Goal: Communication & Community: Answer question/provide support

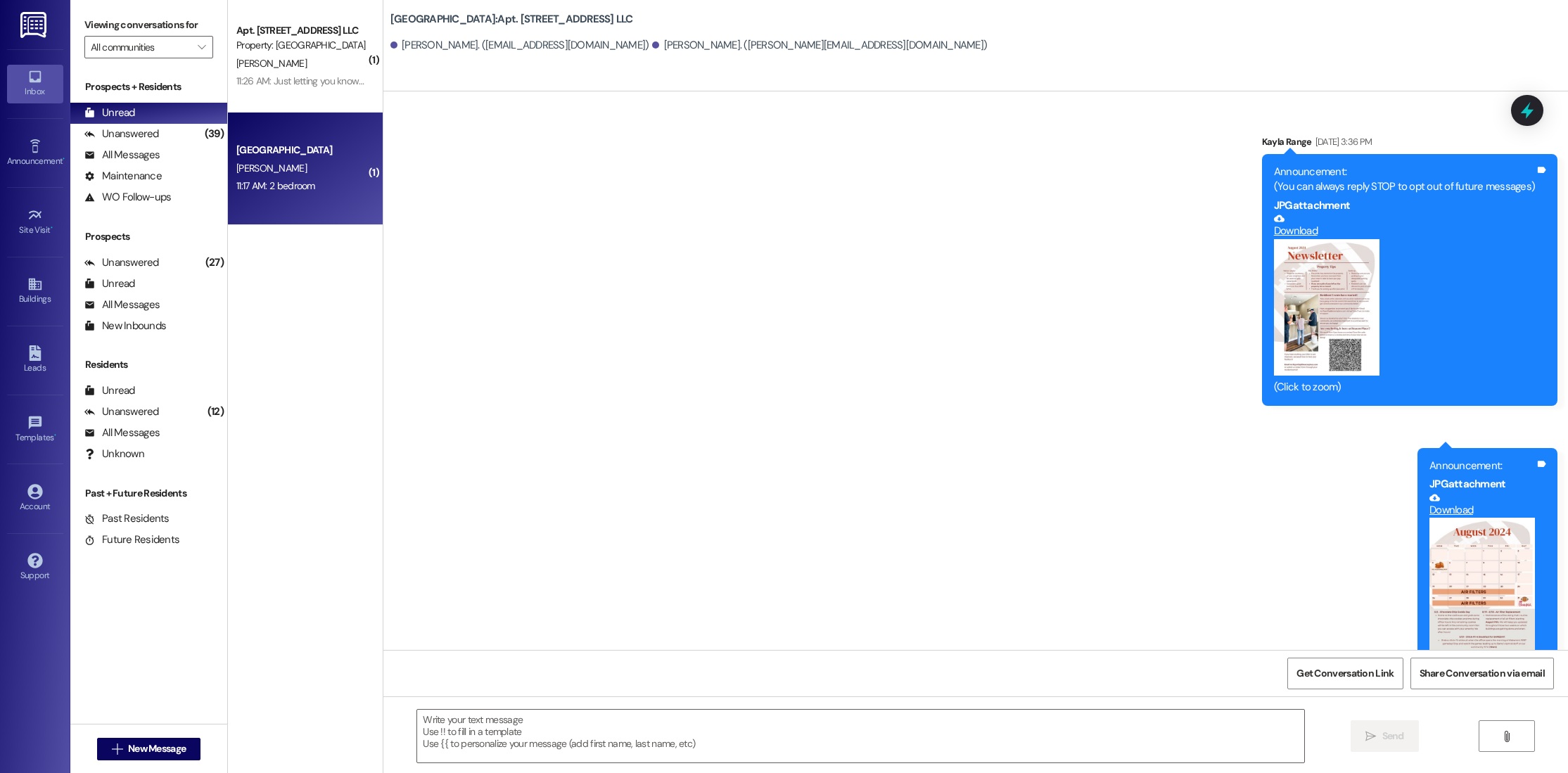
scroll to position [27046, 0]
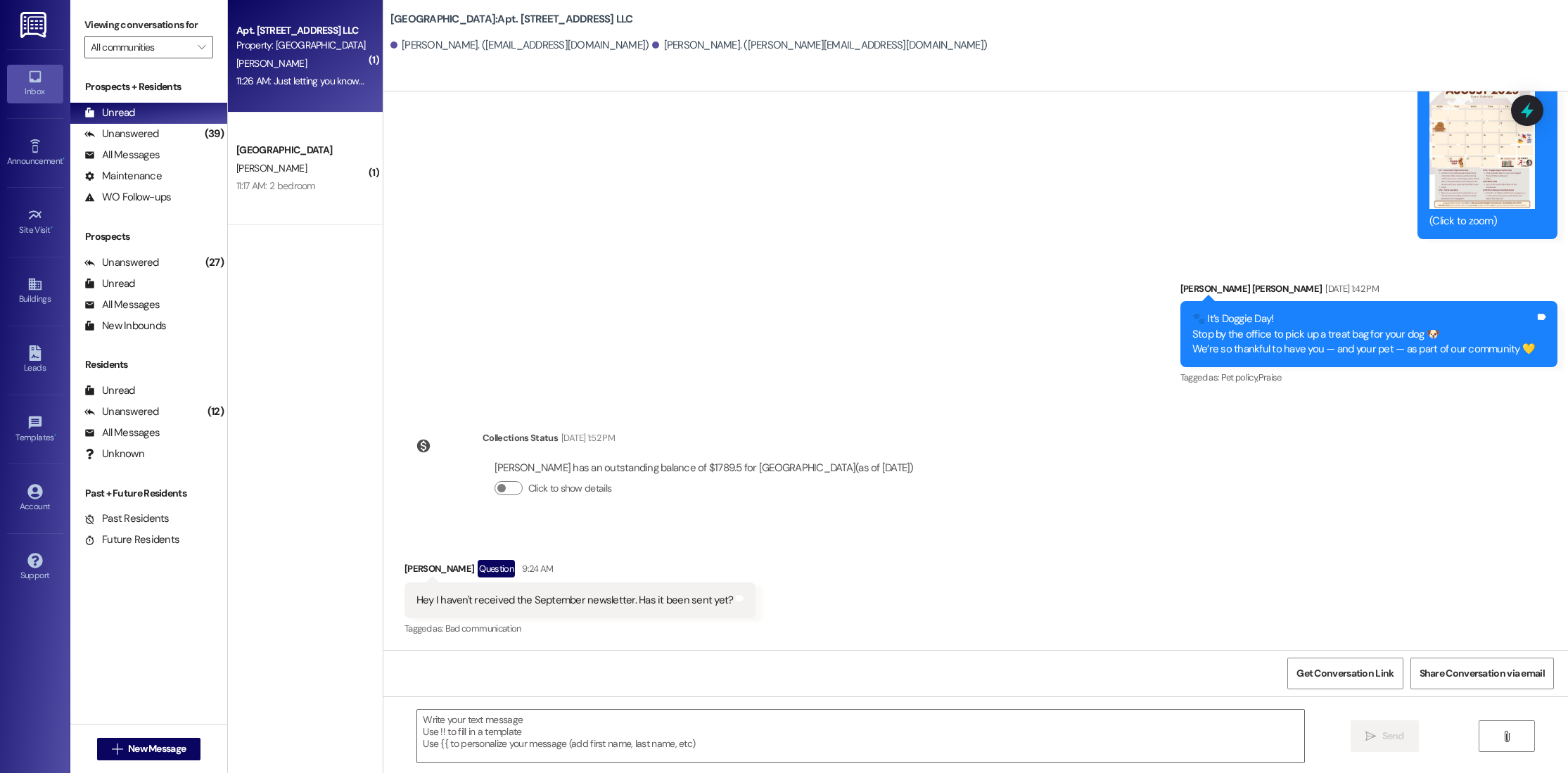
click at [309, 29] on div "Apt. [STREET_ADDRESS] LLC" at bounding box center [301, 30] width 130 height 15
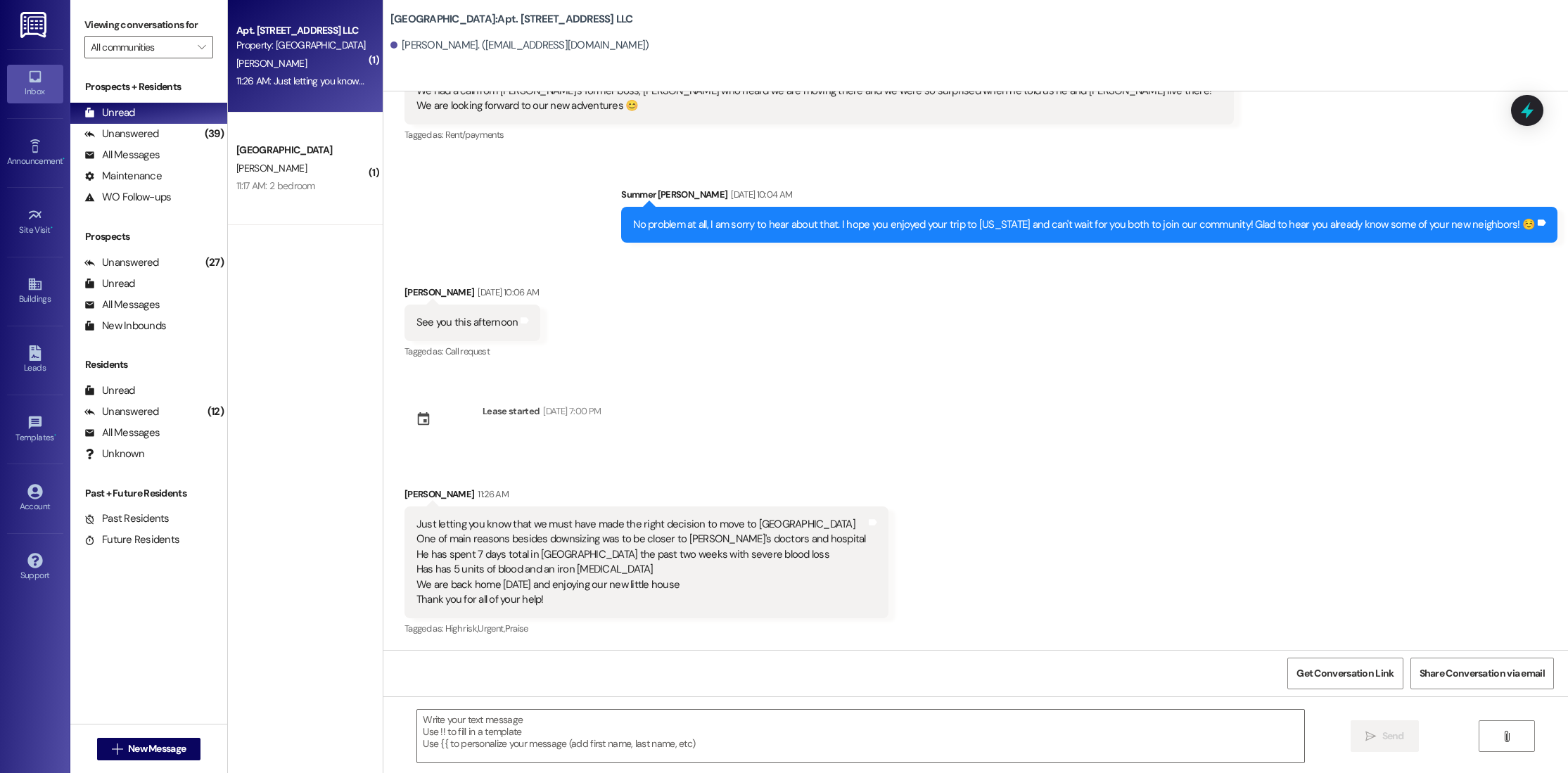
scroll to position [1651, 0]
click at [722, 751] on textarea at bounding box center [860, 736] width 887 height 53
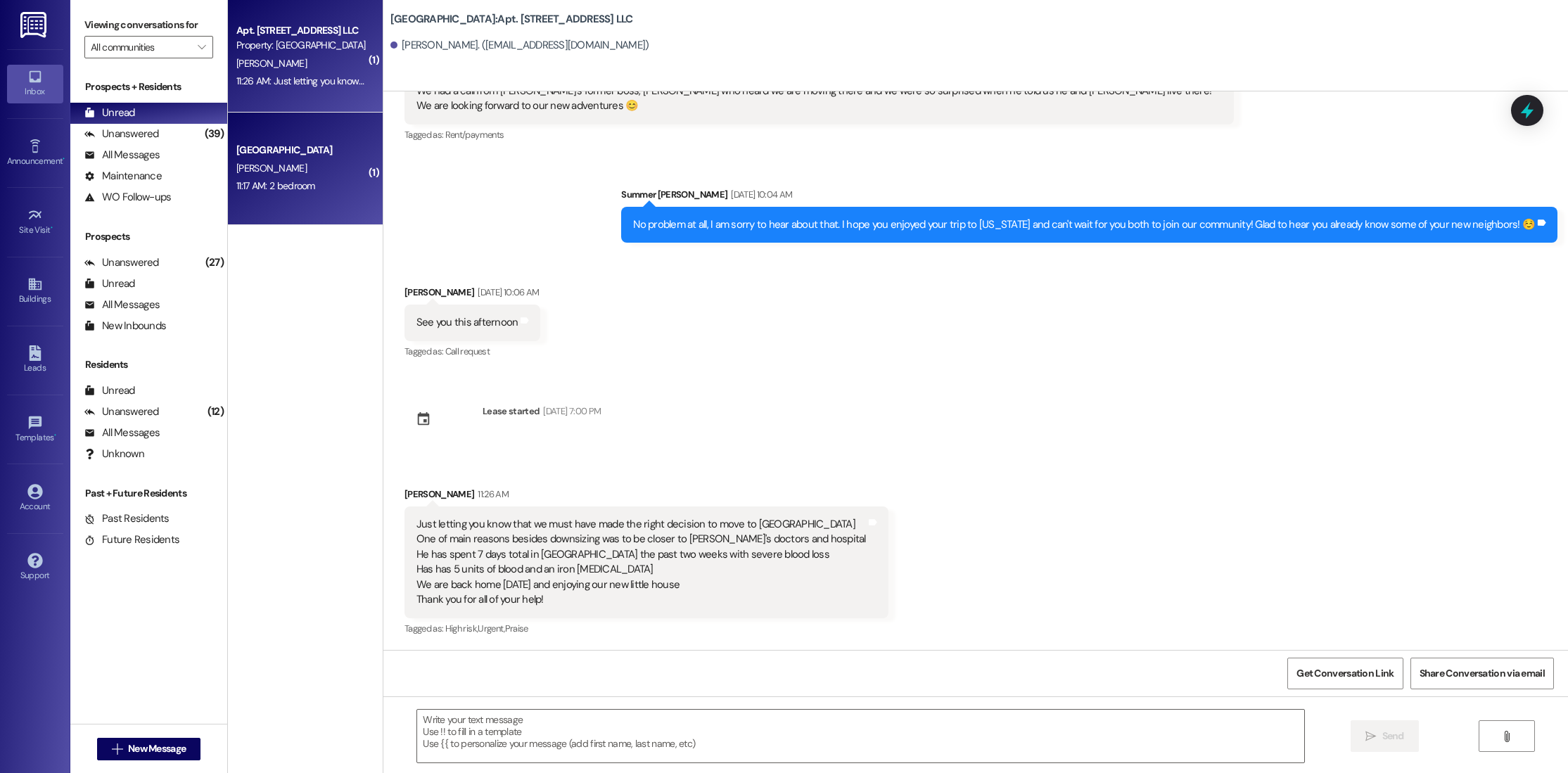
click at [323, 145] on div "[GEOGRAPHIC_DATA]" at bounding box center [301, 150] width 130 height 15
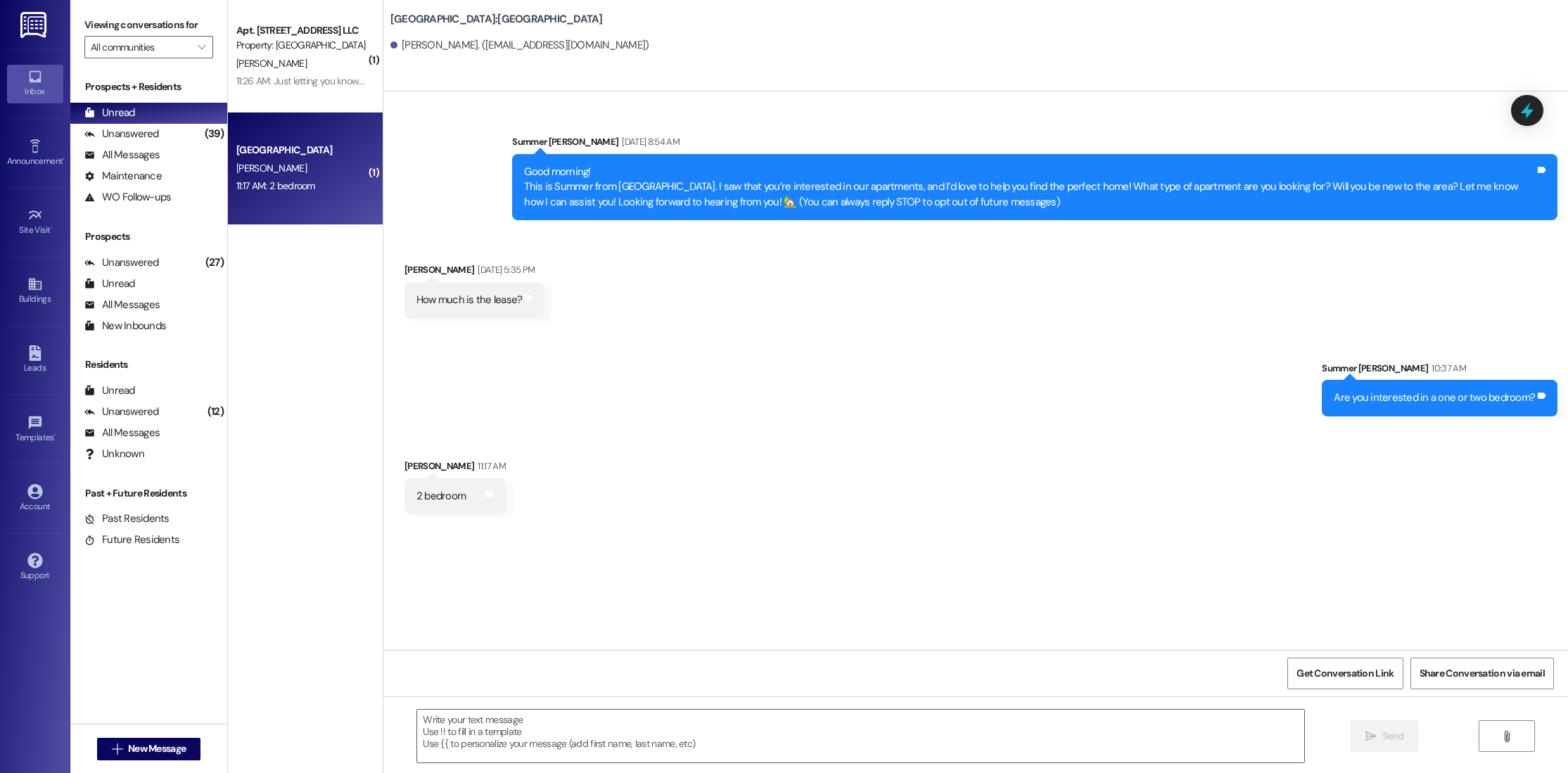
scroll to position [0, 0]
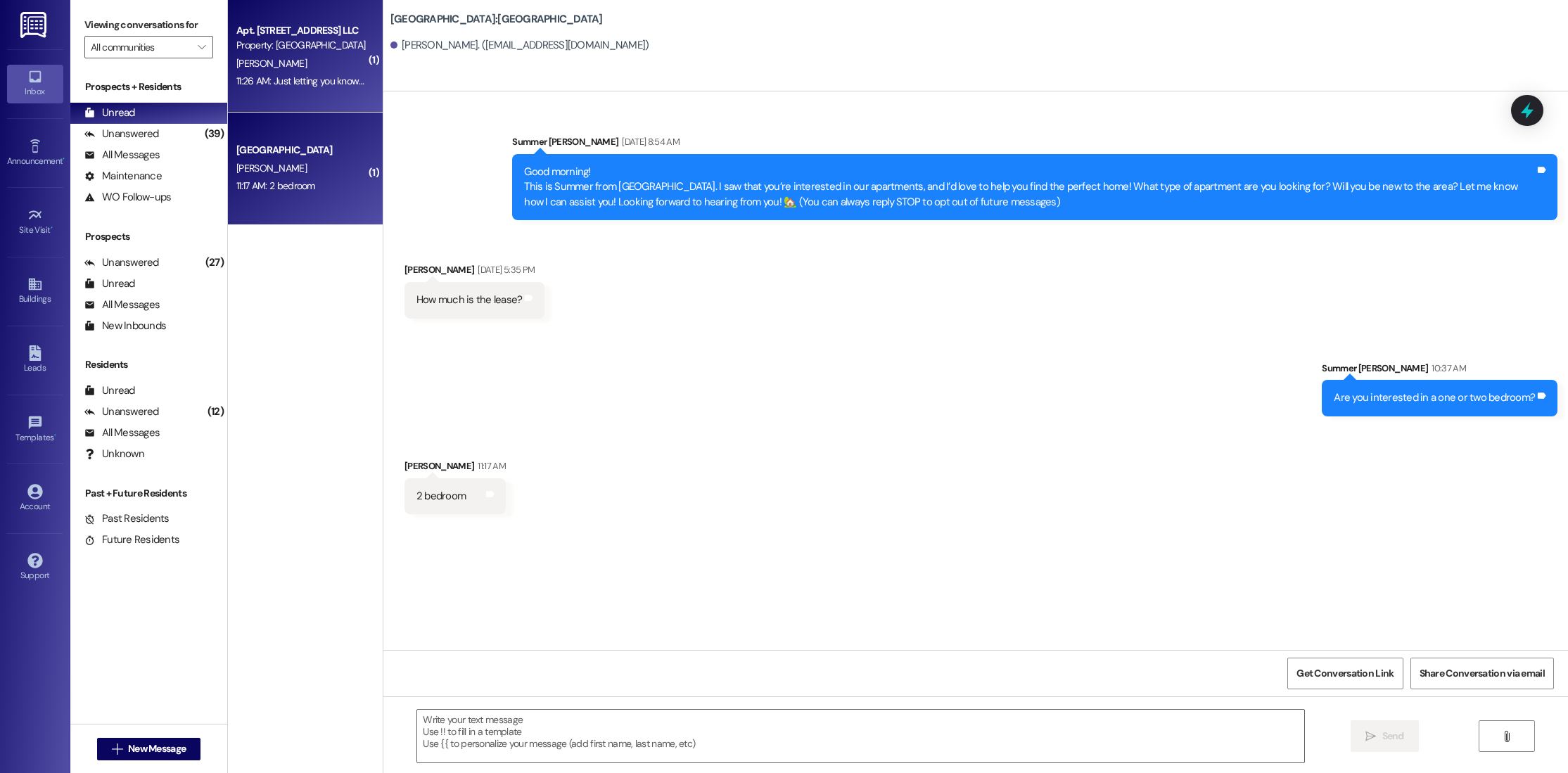
click at [320, 109] on div "Apt. [STREET_ADDRESS] LLC Property: [GEOGRAPHIC_DATA] [PERSON_NAME] 11:26 AM: J…" at bounding box center [306, 56] width 155 height 112
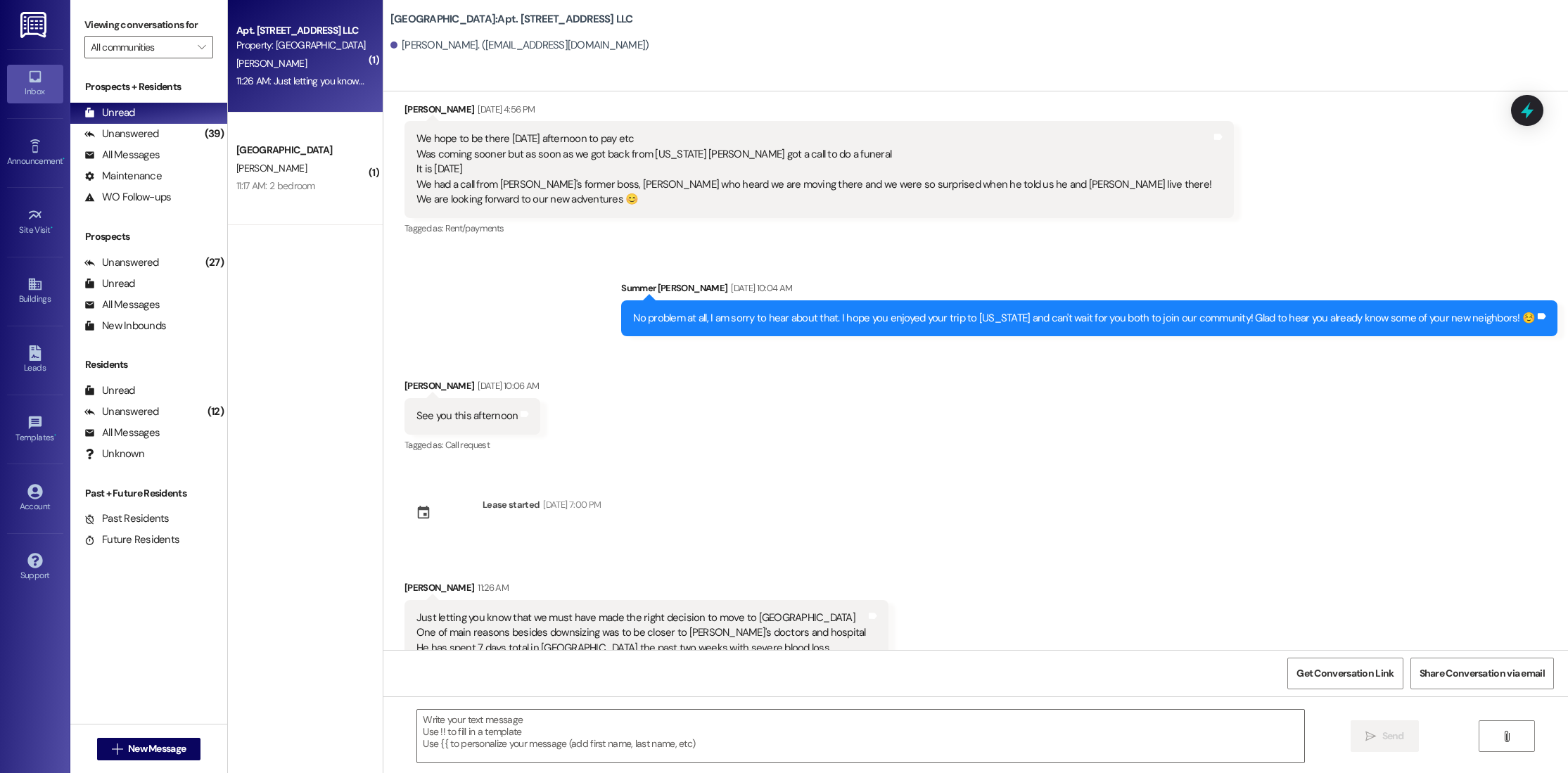
scroll to position [1650, 0]
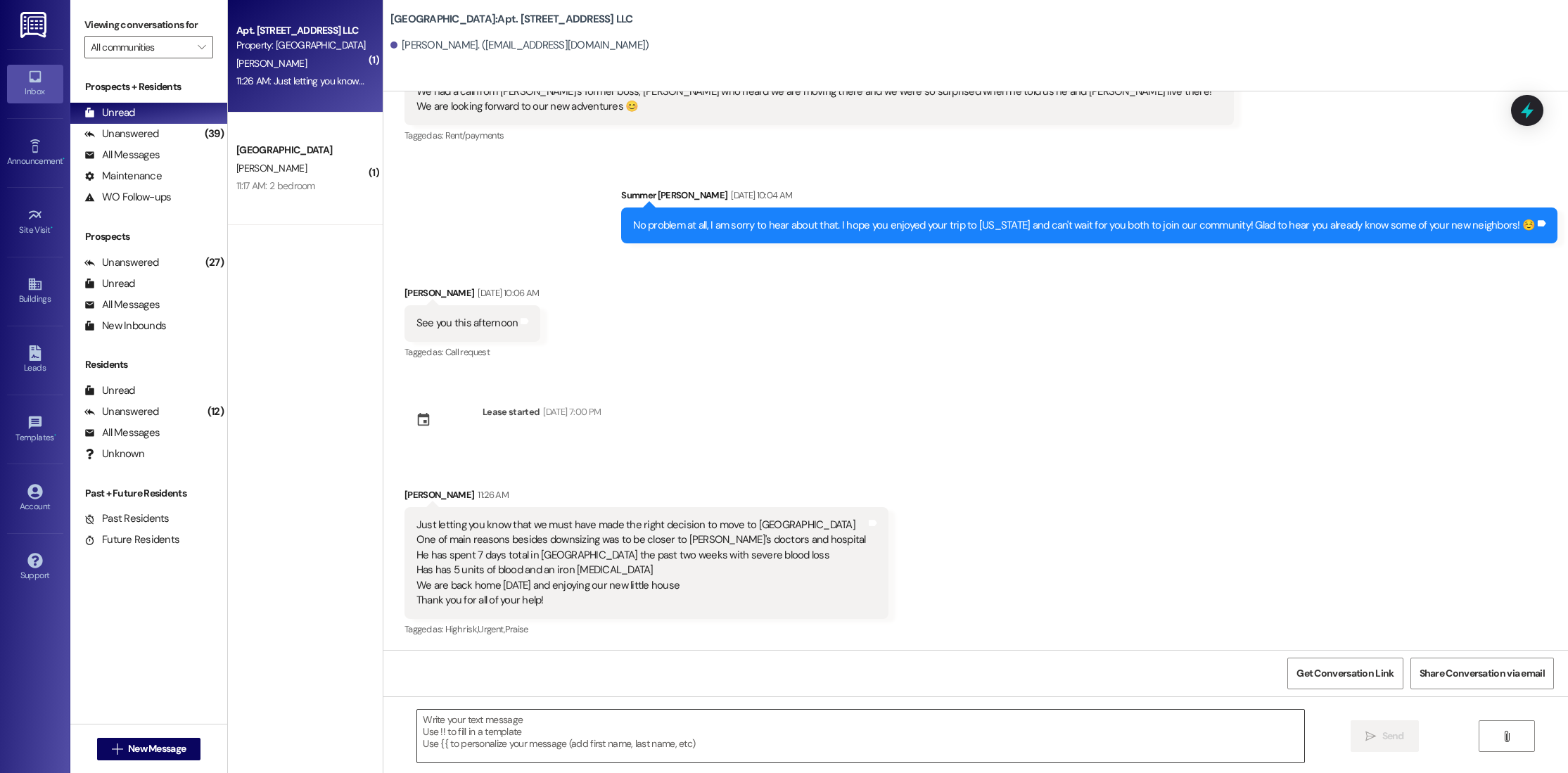
click at [636, 754] on textarea at bounding box center [860, 736] width 887 height 53
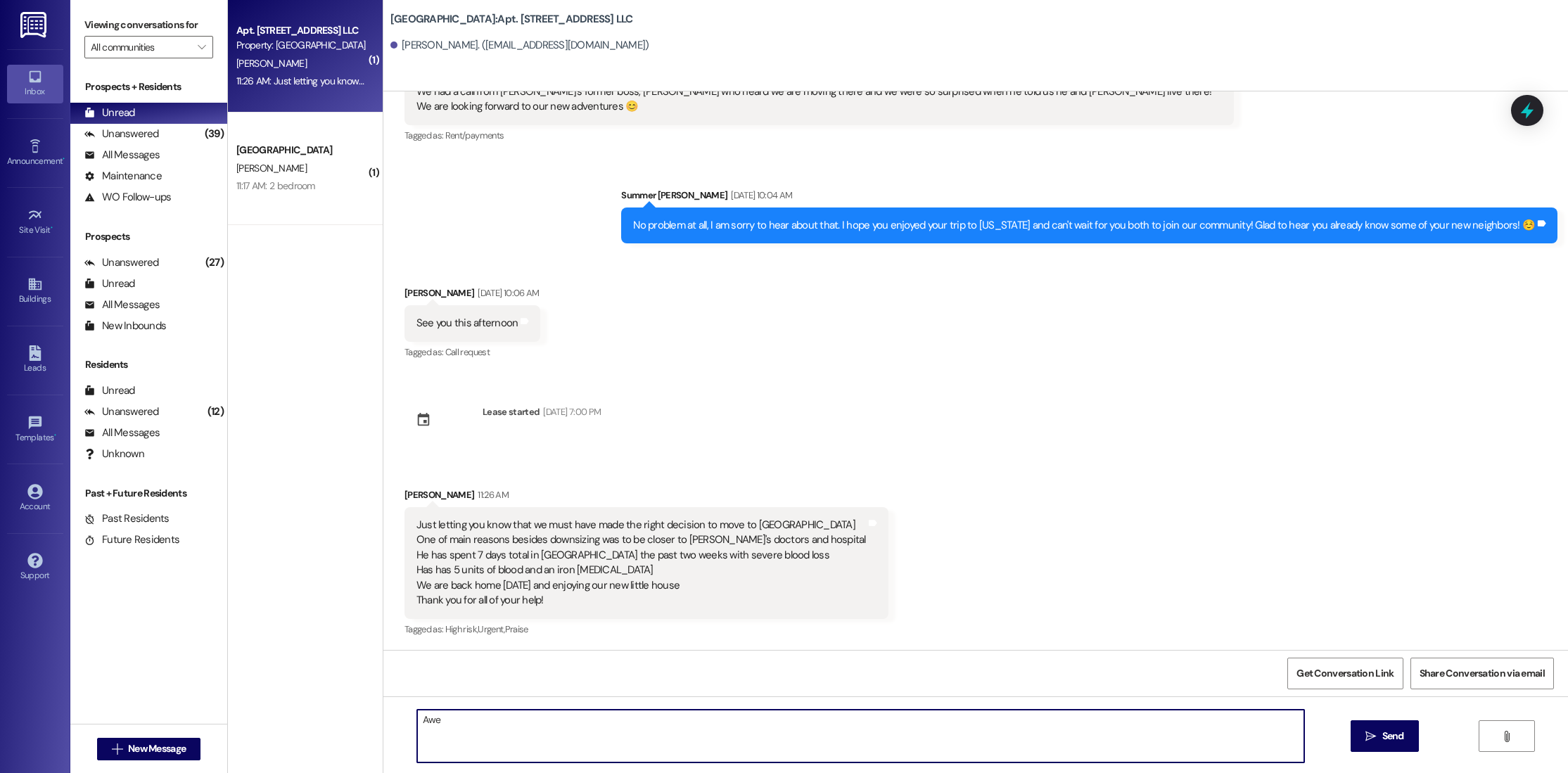
click at [636, 754] on textarea "Awe" at bounding box center [860, 736] width 887 height 53
drag, startPoint x: 1151, startPoint y: 730, endPoint x: 426, endPoint y: 705, distance: 725.4
click at [426, 705] on div "[PERSON_NAME]! I am so sorry to hear that about Mr. [PERSON_NAME]. We will be p…" at bounding box center [975, 749] width 1184 height 106
click at [465, 721] on textarea "[PERSON_NAME]! I am so sorry to hear that about Mr. [PERSON_NAME]. We will be p…" at bounding box center [860, 736] width 887 height 53
drag, startPoint x: 405, startPoint y: 723, endPoint x: 1140, endPoint y: 732, distance: 735.1
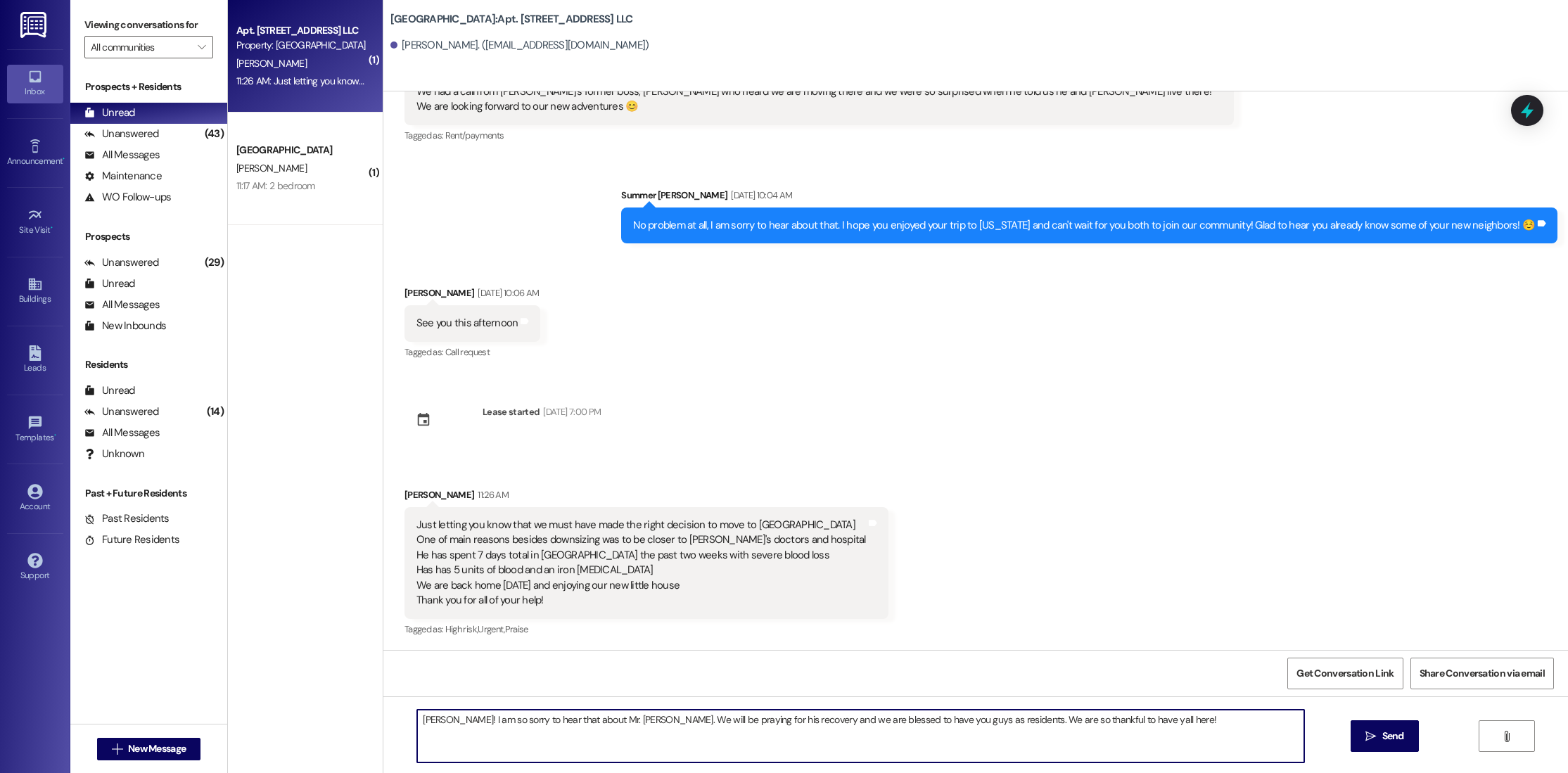
click at [1140, 732] on textarea "[PERSON_NAME]! I am so sorry to hear that about Mr. [PERSON_NAME]. We will be p…" at bounding box center [860, 736] width 887 height 53
click at [1062, 717] on textarea "[PERSON_NAME]! I am so sorry to hear that about Mr. [PERSON_NAME]. We will be p…" at bounding box center [860, 736] width 887 height 53
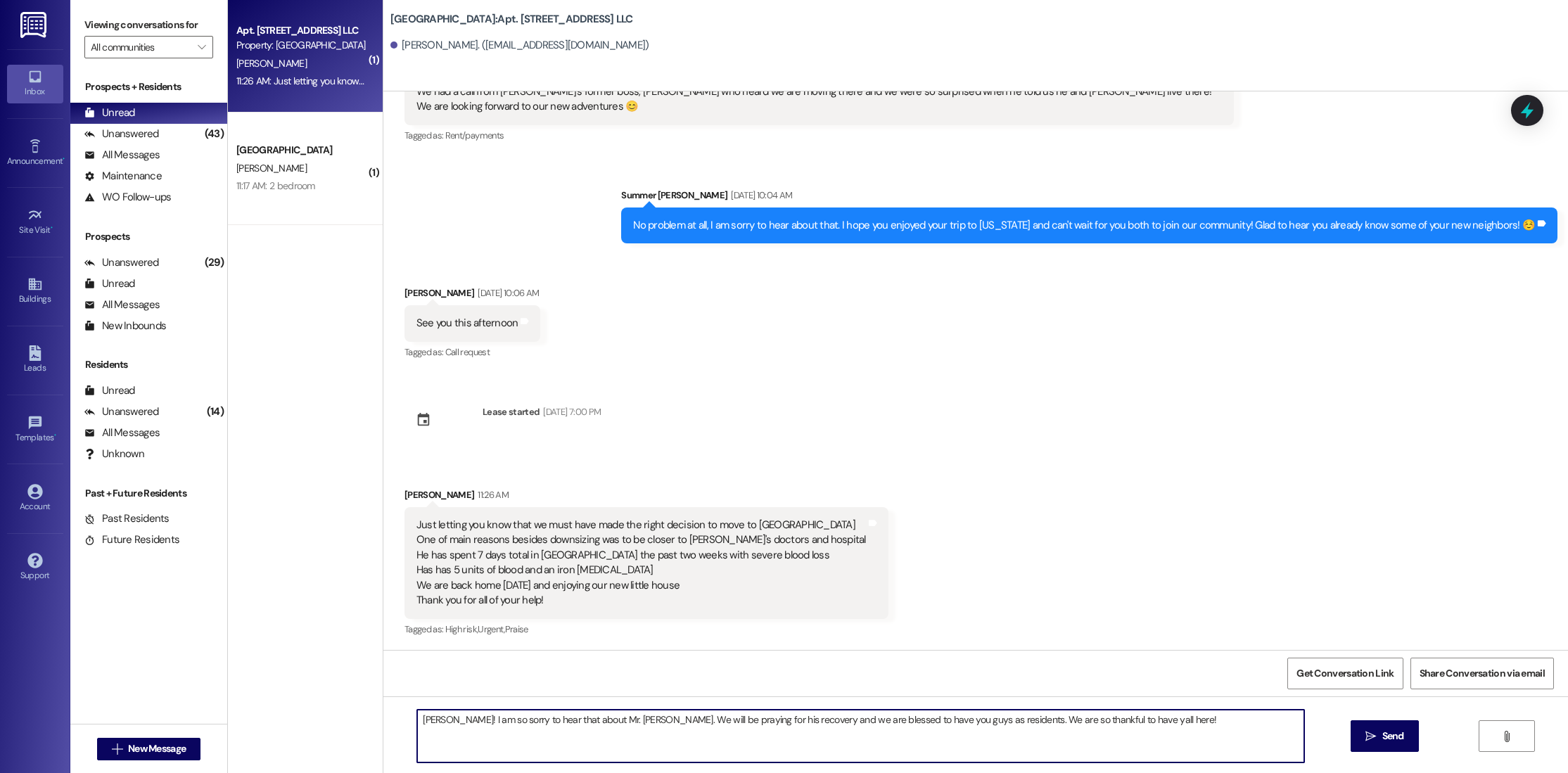
click at [1062, 717] on textarea "[PERSON_NAME]! I am so sorry to hear that about Mr. [PERSON_NAME]. We will be p…" at bounding box center [860, 736] width 887 height 53
drag, startPoint x: 1152, startPoint y: 718, endPoint x: 400, endPoint y: 711, distance: 752.0
click at [410, 711] on div "[PERSON_NAME]! I am so sorry to hear that about Mr. [PERSON_NAME]. We will be p…" at bounding box center [854, 736] width 888 height 54
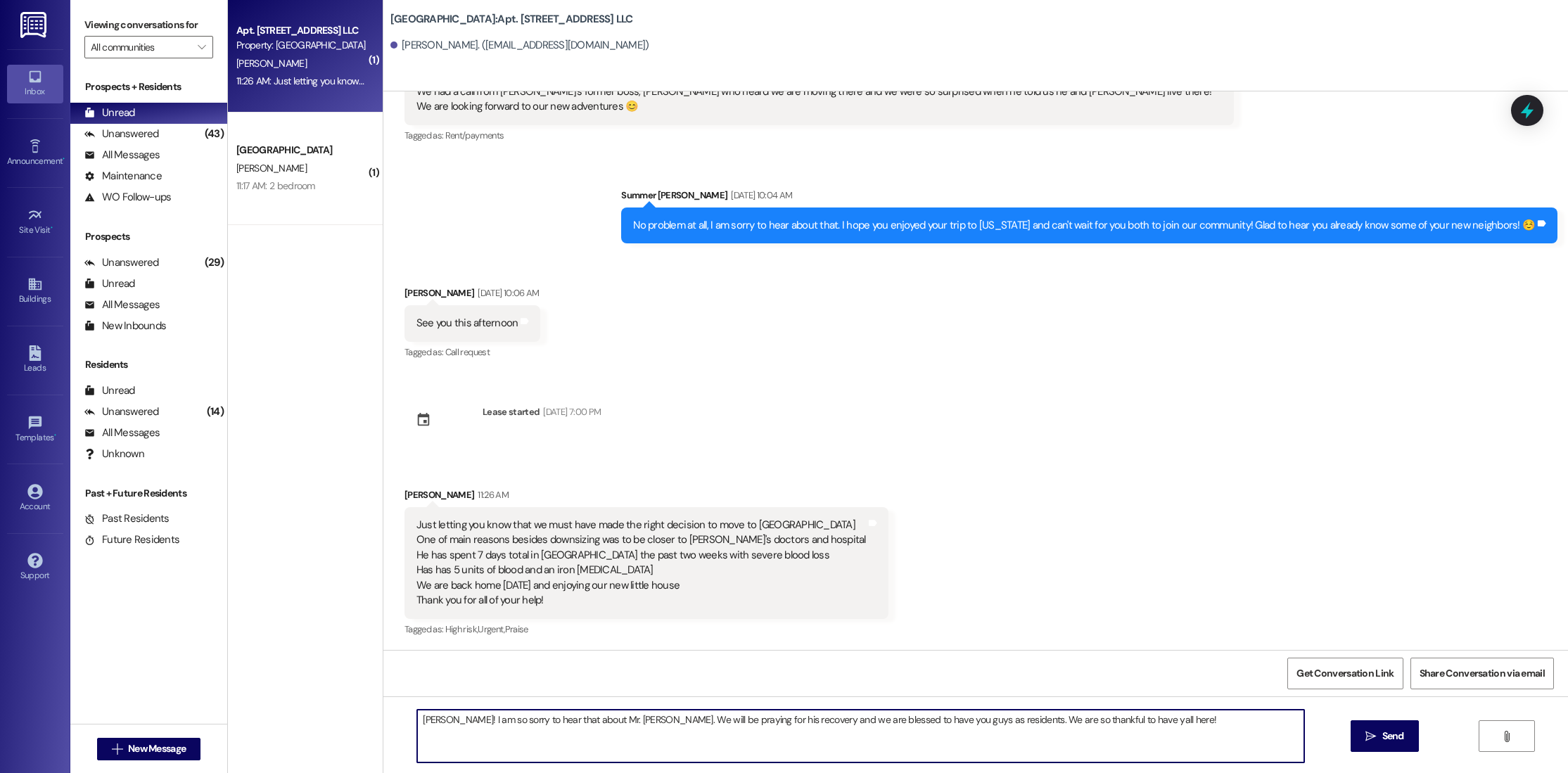
click at [437, 710] on textarea "[PERSON_NAME]! I am so sorry to hear that about Mr. [PERSON_NAME]. We will be p…" at bounding box center [860, 736] width 887 height 53
drag, startPoint x: 410, startPoint y: 722, endPoint x: 1125, endPoint y: 714, distance: 715.0
click at [1132, 717] on textarea "[PERSON_NAME]! I am so sorry to hear that about Mr. [PERSON_NAME]. We will be p…" at bounding box center [860, 736] width 887 height 53
click at [1105, 717] on textarea "[PERSON_NAME]! I am so sorry to hear that about Mr. [PERSON_NAME]. We will be p…" at bounding box center [860, 736] width 887 height 53
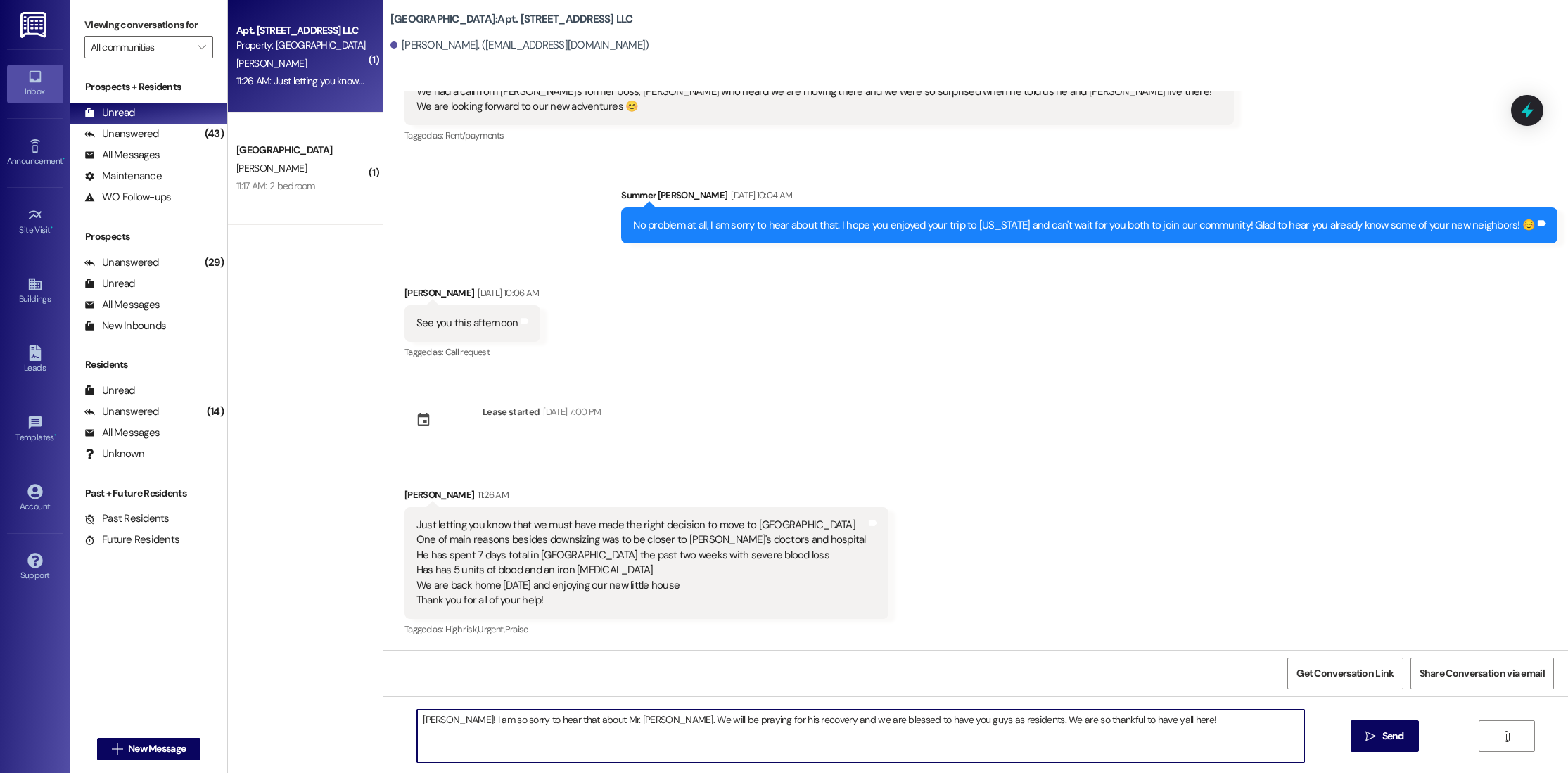
click at [1105, 717] on textarea "[PERSON_NAME]! I am so sorry to hear that about Mr. [PERSON_NAME]. We will be p…" at bounding box center [860, 736] width 887 height 53
click at [1143, 719] on textarea "[PERSON_NAME]! I am so sorry to hear that about Mr. [PERSON_NAME]. We will be p…" at bounding box center [860, 736] width 887 height 53
drag, startPoint x: 1143, startPoint y: 719, endPoint x: 392, endPoint y: 710, distance: 751.1
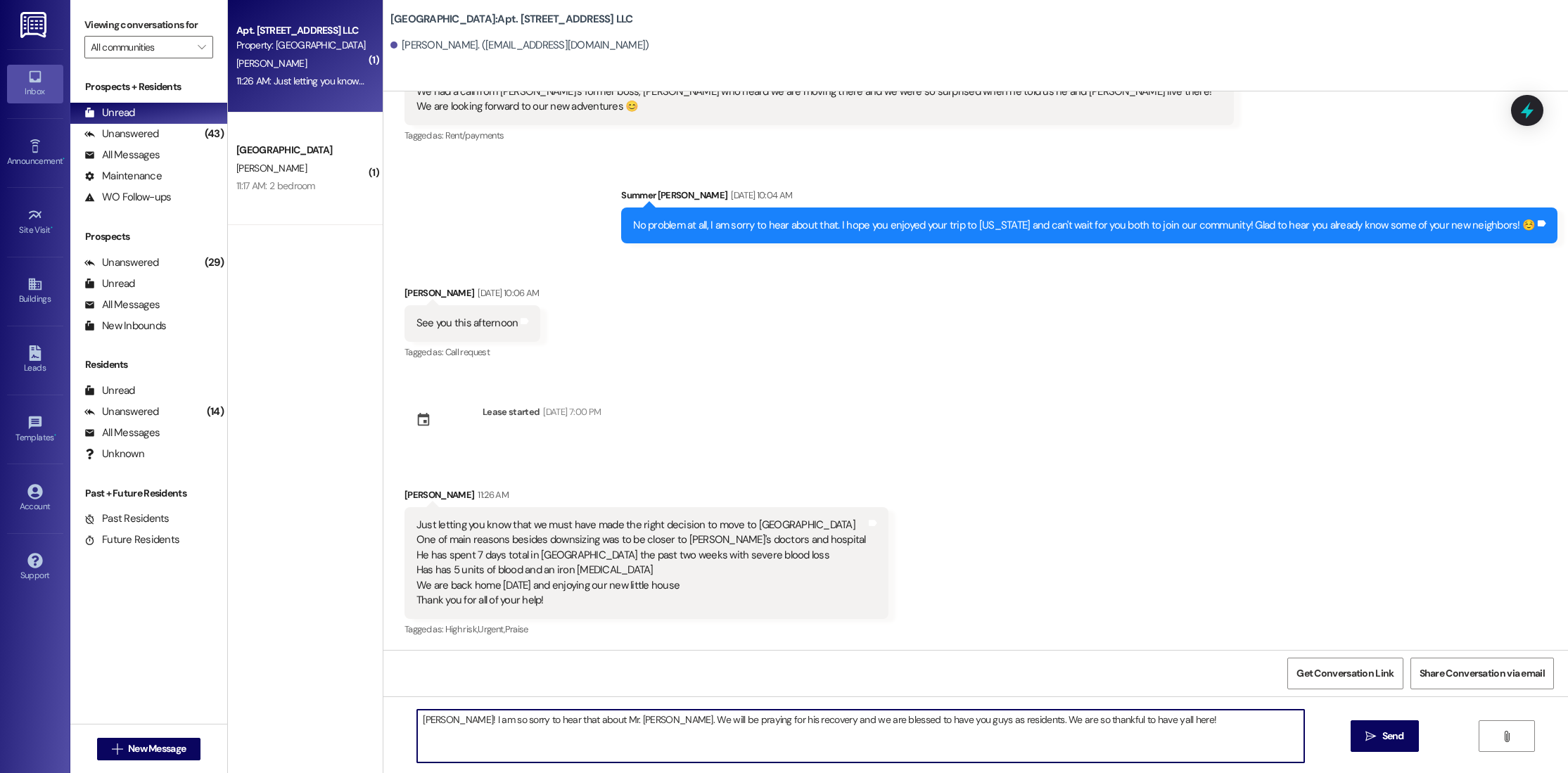
click at [392, 710] on div "[PERSON_NAME]! I am so sorry to hear that about Mr. [PERSON_NAME]. We will be p…" at bounding box center [975, 749] width 1184 height 106
click at [434, 716] on textarea "[PERSON_NAME]! I am so sorry to hear that about Mr. [PERSON_NAME]. We will be p…" at bounding box center [860, 736] width 887 height 53
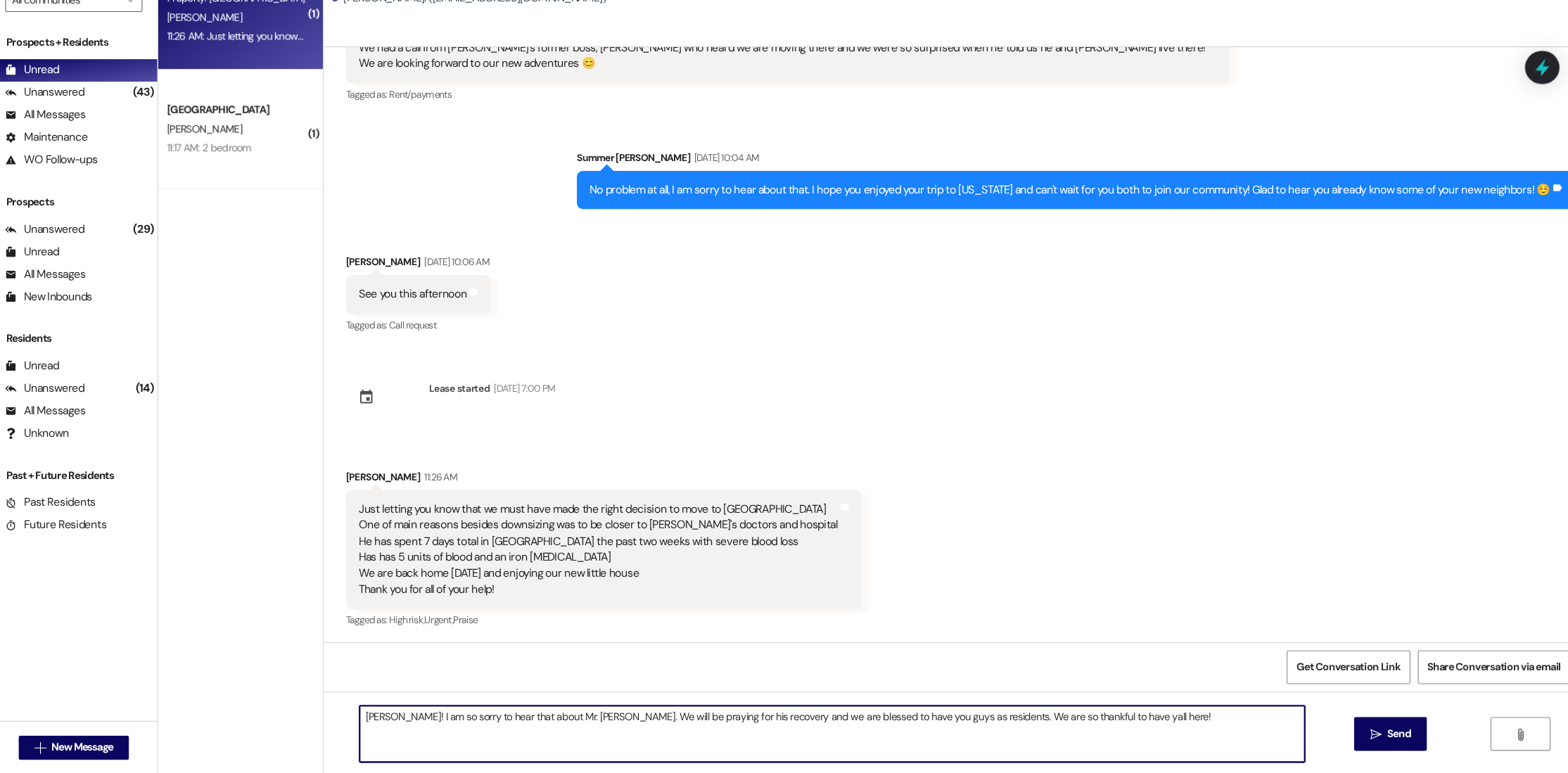
scroll to position [0, 0]
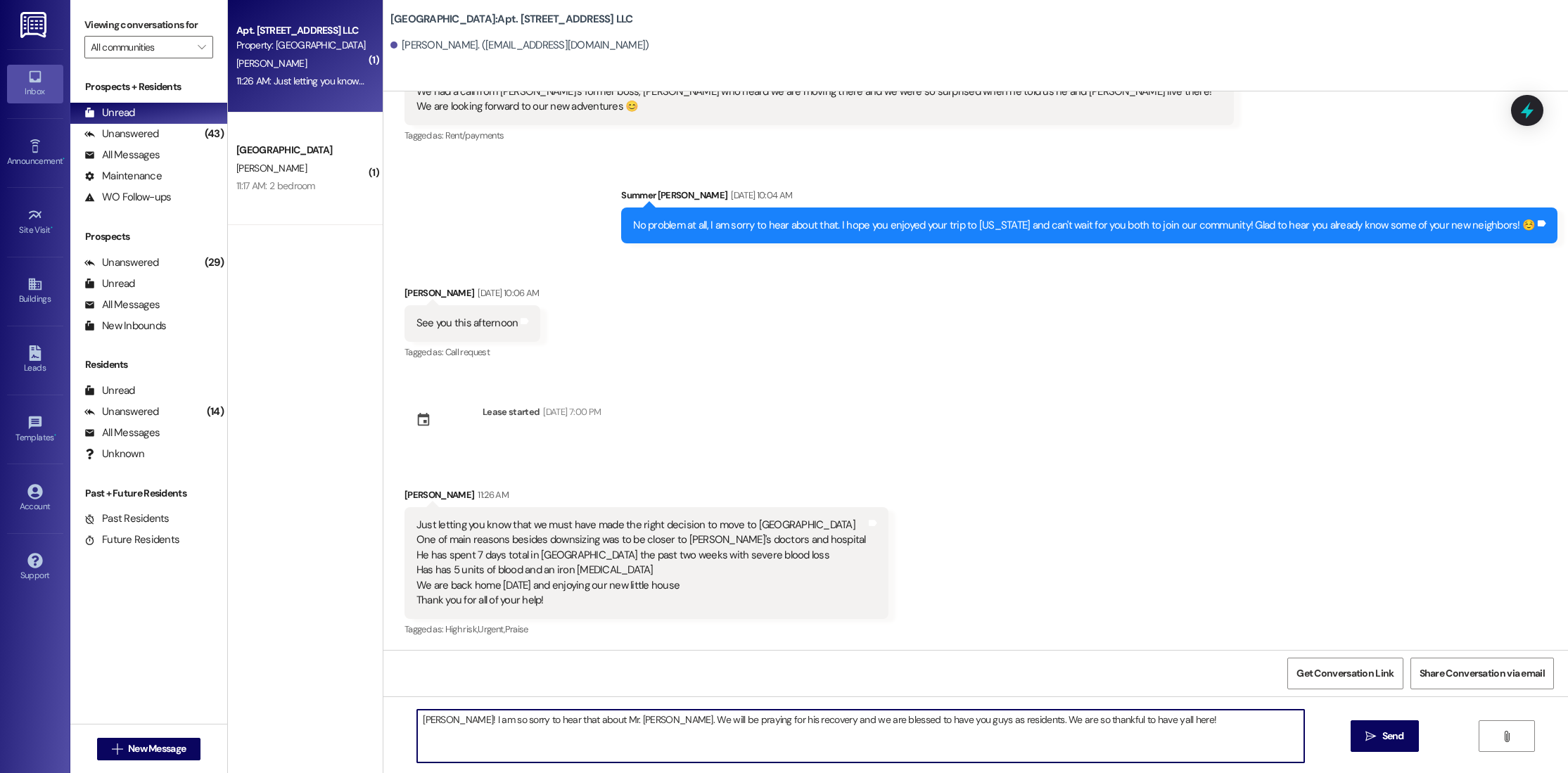
drag, startPoint x: 411, startPoint y: 722, endPoint x: 1130, endPoint y: 732, distance: 719.1
click at [1130, 733] on textarea "[PERSON_NAME]! I am so sorry to hear that about Mr. [PERSON_NAME]. We will be p…" at bounding box center [860, 736] width 887 height 53
click at [1205, 741] on textarea "[PERSON_NAME]! I am so sorry to hear that about Mr. [PERSON_NAME]. We will be p…" at bounding box center [860, 736] width 887 height 53
drag, startPoint x: 1134, startPoint y: 731, endPoint x: 412, endPoint y: 717, distance: 722.1
click at [417, 717] on textarea "[PERSON_NAME]! I am so sorry to hear that about Mr. [PERSON_NAME]. We will be p…" at bounding box center [860, 736] width 887 height 53
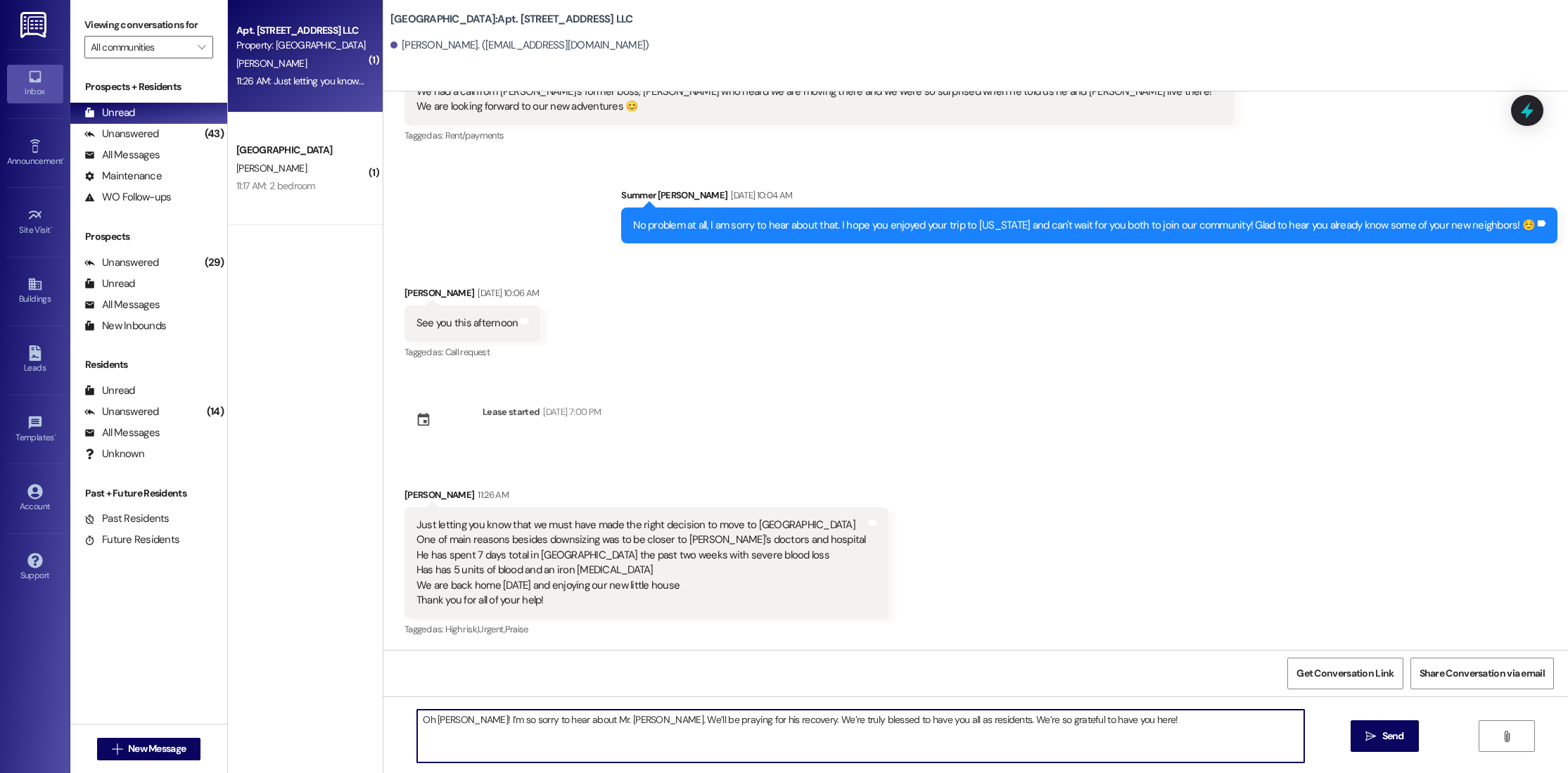
click at [602, 759] on textarea "Oh [PERSON_NAME]! I’m so sorry to hear about Mr. [PERSON_NAME]. We’ll be prayin…" at bounding box center [860, 736] width 887 height 53
click at [731, 723] on textarea "Oh [PERSON_NAME]! I’m so sorry to hear about Mr. [PERSON_NAME]. We’ll be prayin…" at bounding box center [860, 736] width 887 height 53
click at [1098, 708] on div "Oh [PERSON_NAME]! I’m so sorry to hear about Mr. [PERSON_NAME]. We’ll be prayin…" at bounding box center [975, 749] width 1184 height 106
click at [1097, 719] on textarea "Oh [PERSON_NAME]! I’m so sorry to hear about Mr. [PERSON_NAME]. We’ll be prayin…" at bounding box center [860, 736] width 887 height 53
click at [872, 722] on textarea "Oh [PERSON_NAME]! I’m so sorry to hear about Mr. [PERSON_NAME]. We’ll be prayin…" at bounding box center [860, 736] width 887 height 53
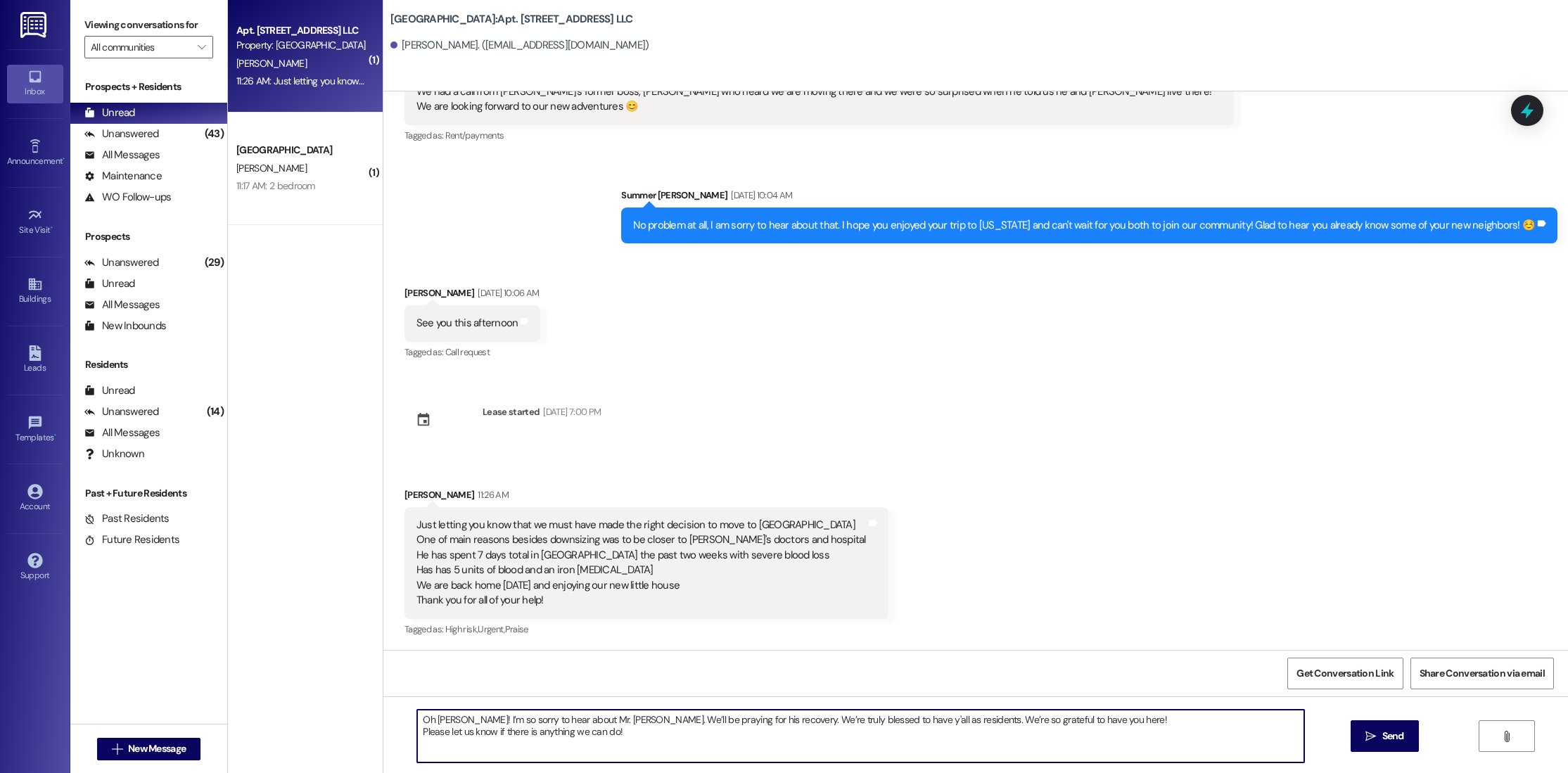
click at [1030, 727] on textarea "Oh [PERSON_NAME]! I’m so sorry to hear about Mr. [PERSON_NAME]. We’ll be prayin…" at bounding box center [860, 736] width 887 height 53
type textarea "Oh [PERSON_NAME]! I’m so sorry to hear about Mr. [PERSON_NAME]. We’ll be prayin…"
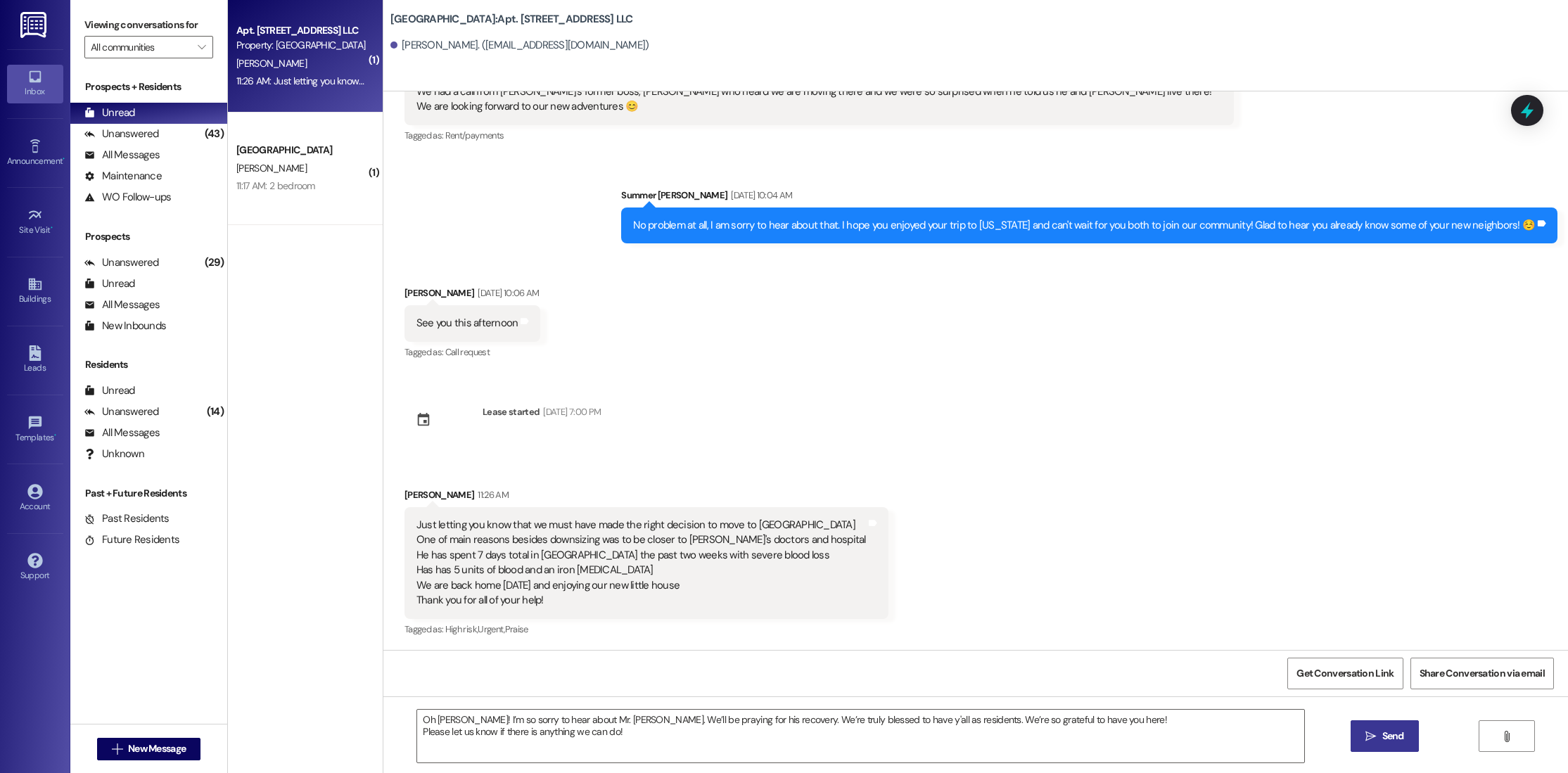
click at [1410, 732] on button " Send" at bounding box center [1384, 736] width 68 height 32
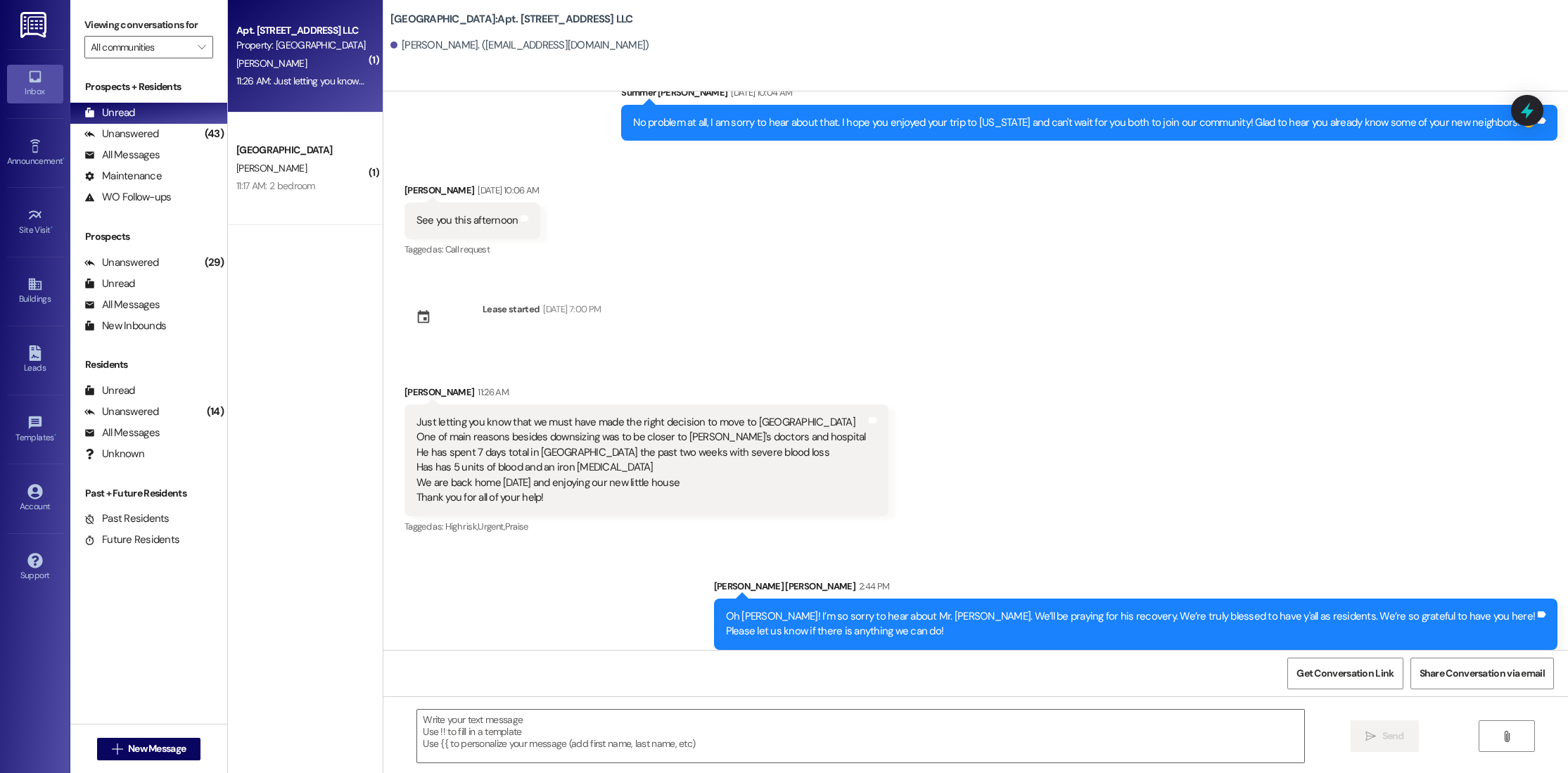
scroll to position [1765, 0]
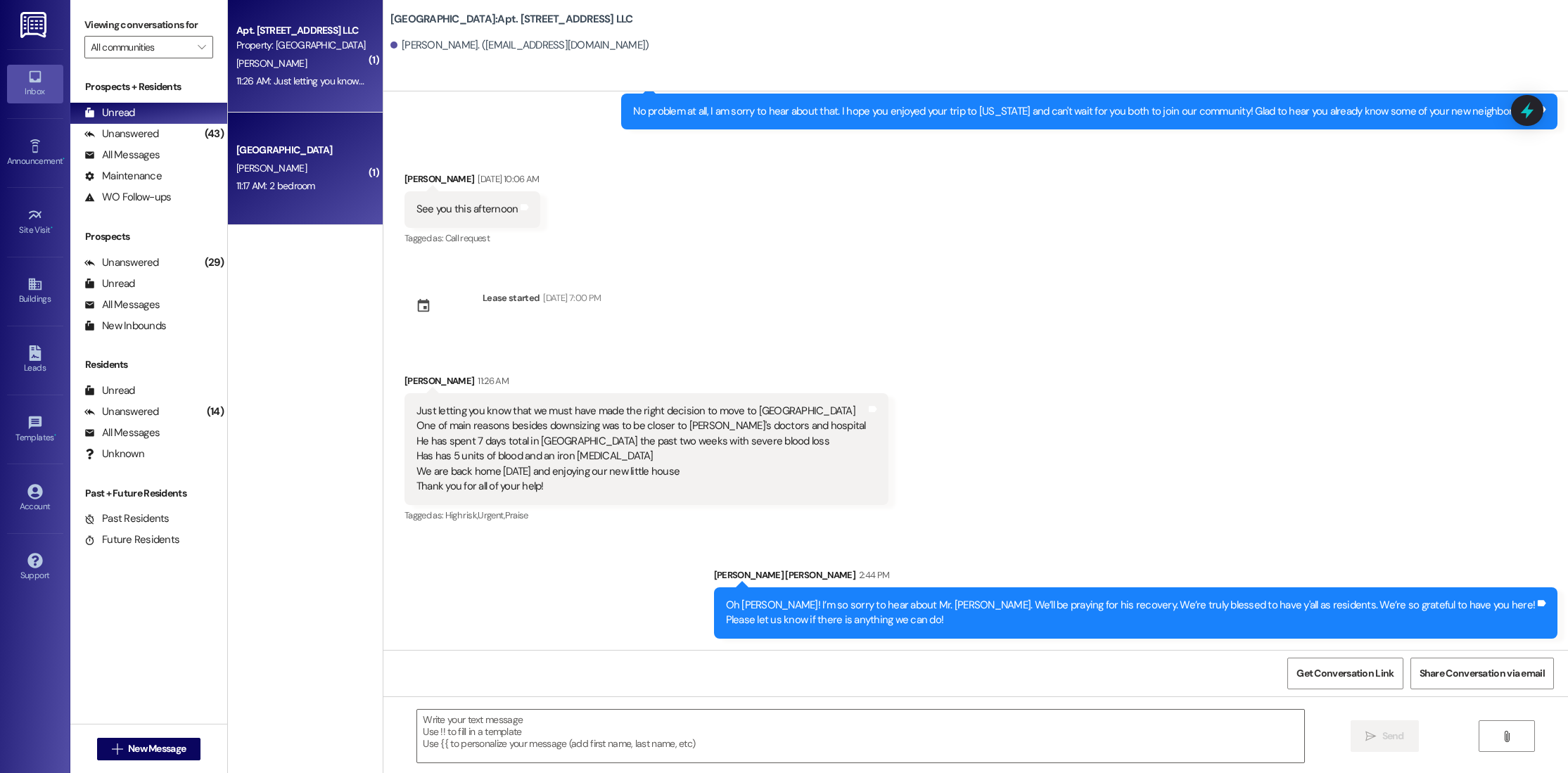
click at [295, 144] on div "[GEOGRAPHIC_DATA]" at bounding box center [301, 150] width 130 height 15
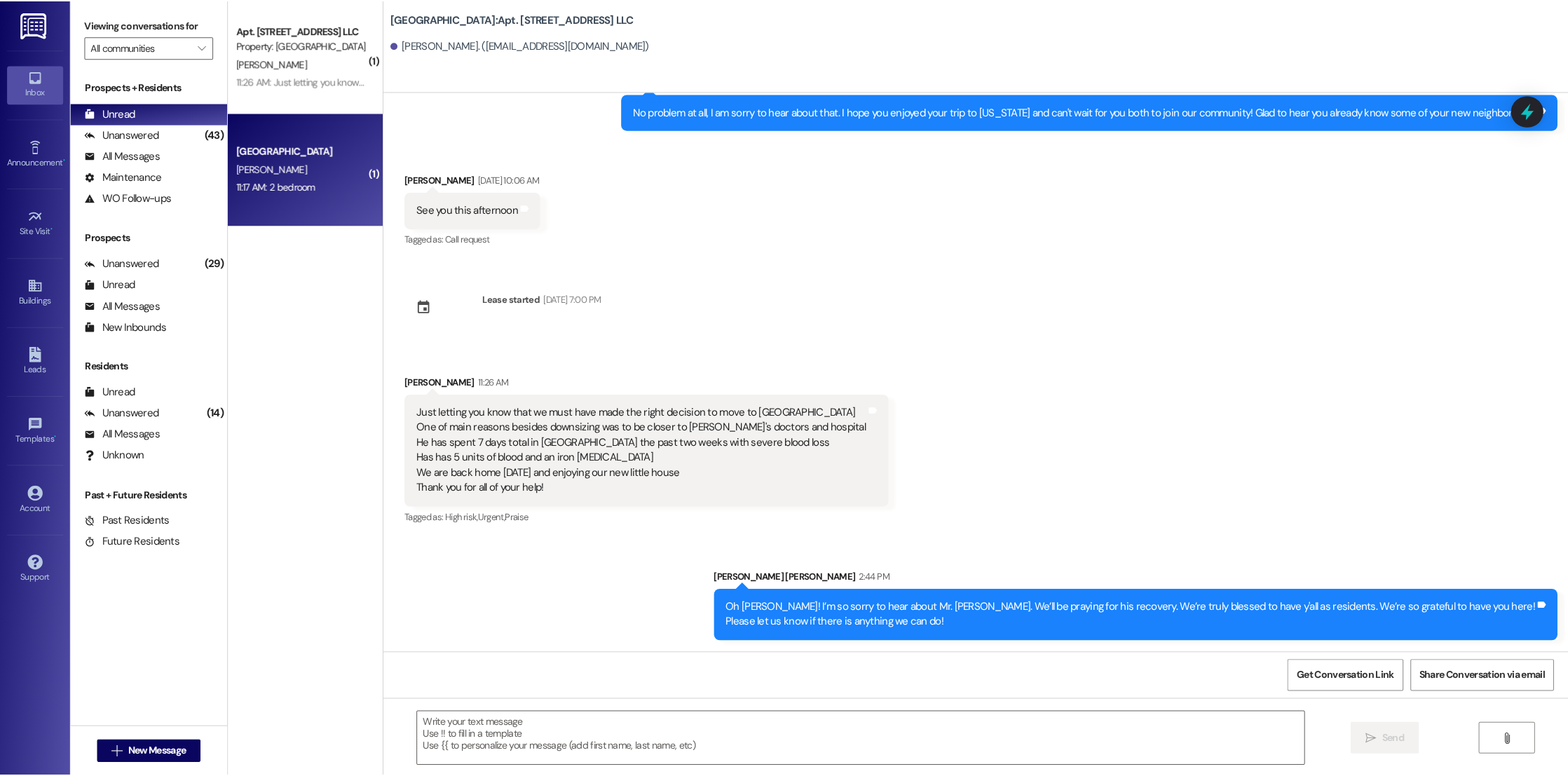
scroll to position [0, 0]
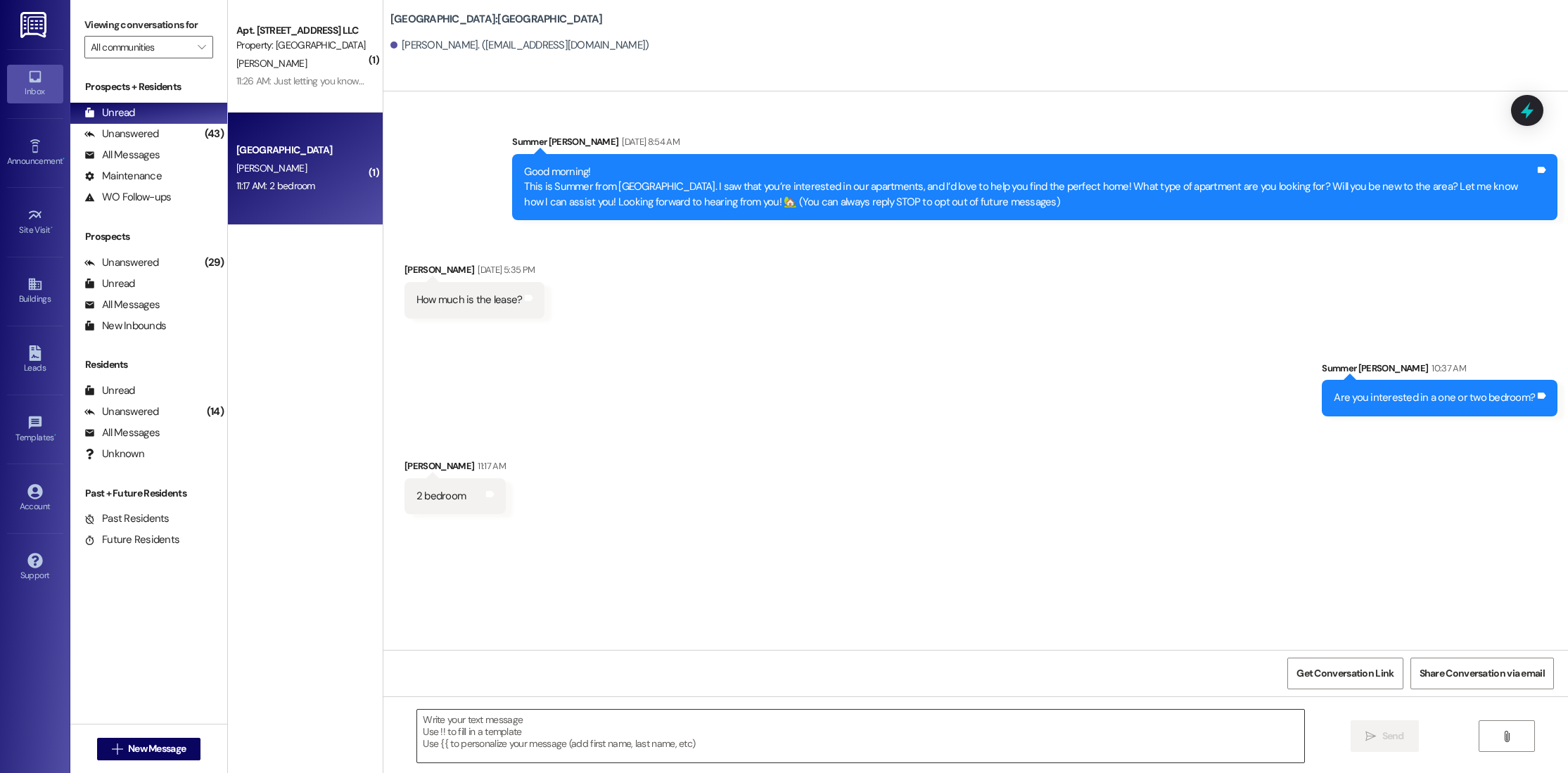
click at [726, 756] on textarea at bounding box center [860, 736] width 887 height 53
